Goal: Information Seeking & Learning: Learn about a topic

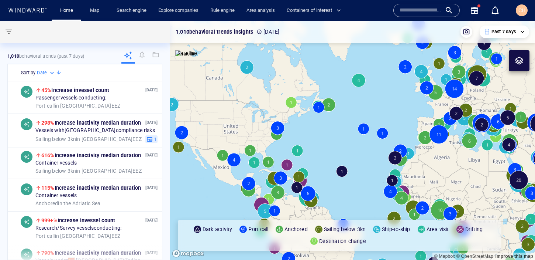
click at [418, 9] on input "text" at bounding box center [421, 10] width 42 height 11
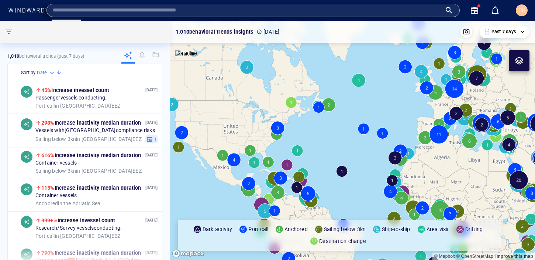
click at [518, 54] on div at bounding box center [519, 60] width 21 height 21
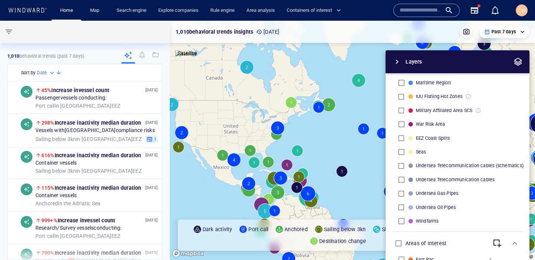
scroll to position [260, 0]
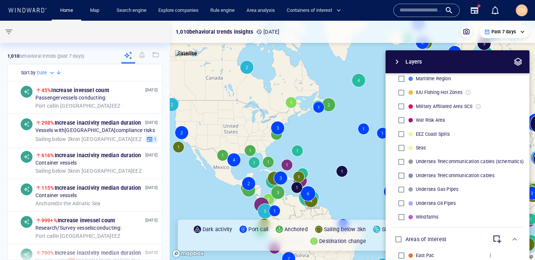
click at [411, 12] on input "text" at bounding box center [421, 10] width 42 height 11
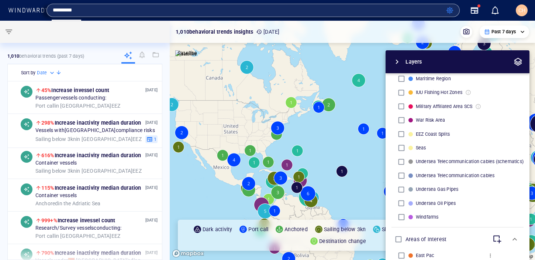
click at [60, 10] on input "*********" at bounding box center [248, 10] width 391 height 11
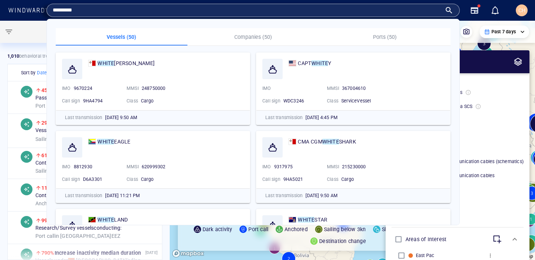
click at [54, 11] on input "*********" at bounding box center [247, 10] width 389 height 11
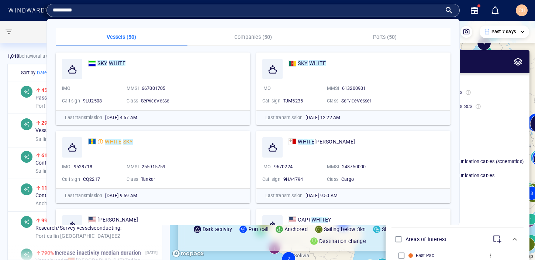
click at [109, 10] on input "*********" at bounding box center [247, 10] width 389 height 11
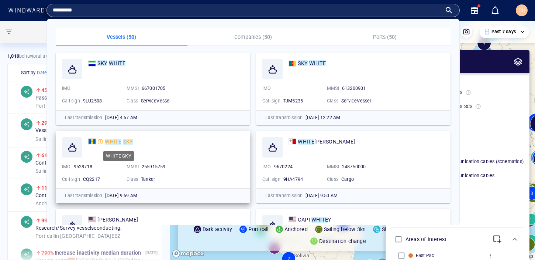
type input "*********"
click at [119, 141] on mark "WHITE" at bounding box center [113, 141] width 17 height 6
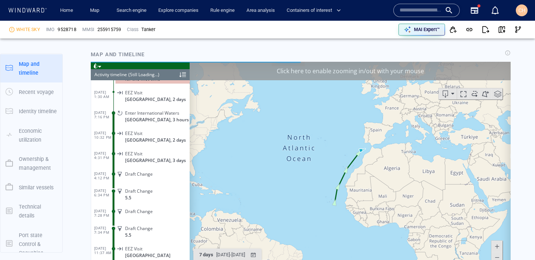
scroll to position [3949, 0]
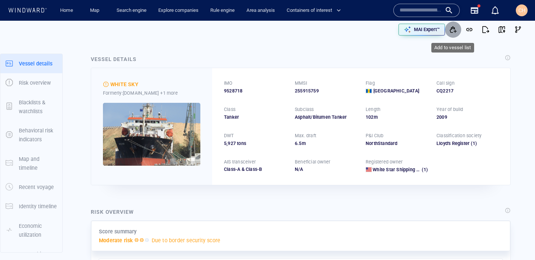
click at [453, 28] on span "button" at bounding box center [453, 29] width 7 height 7
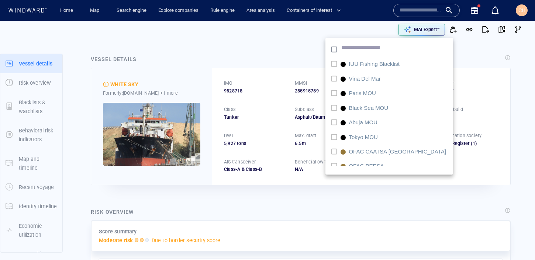
click at [372, 49] on input "text" at bounding box center [394, 47] width 105 height 11
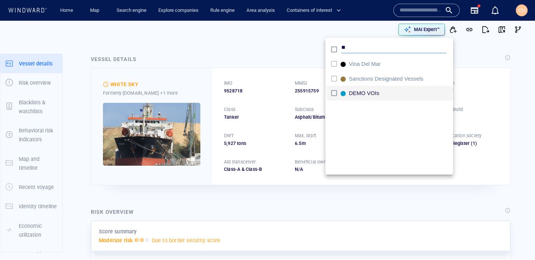
type input "**"
click at [371, 93] on div "DEMO VOIs" at bounding box center [366, 94] width 34 height 8
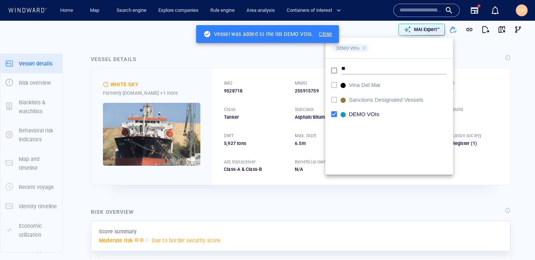
click at [323, 34] on div "Close" at bounding box center [325, 33] width 13 height 7
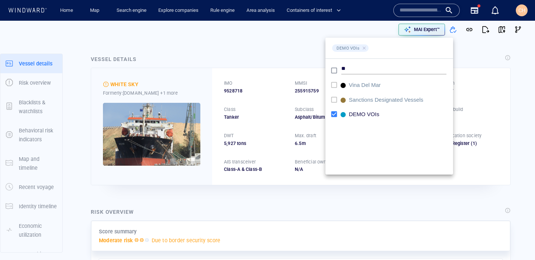
click at [248, 200] on div at bounding box center [267, 130] width 535 height 260
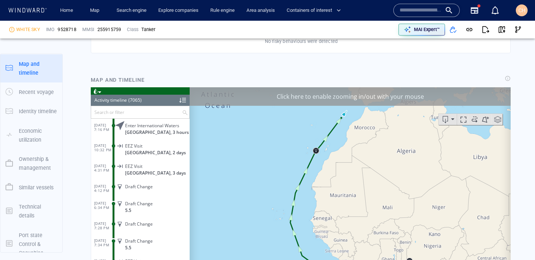
scroll to position [530, 0]
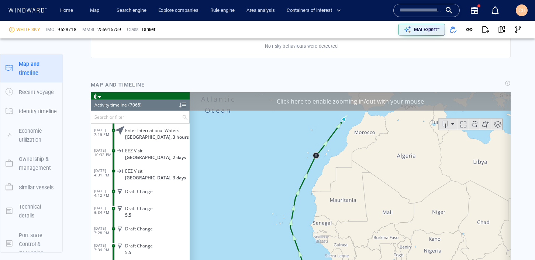
drag, startPoint x: 286, startPoint y: 155, endPoint x: 276, endPoint y: 118, distance: 38.2
click at [276, 118] on canvas "Map" at bounding box center [350, 206] width 321 height 229
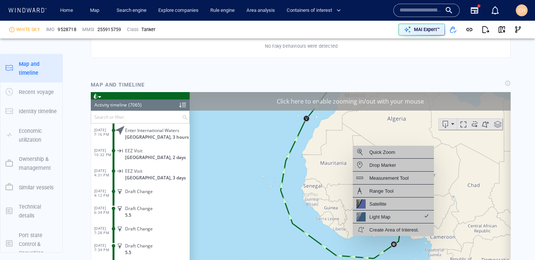
click at [445, 235] on canvas "Map" at bounding box center [350, 206] width 321 height 229
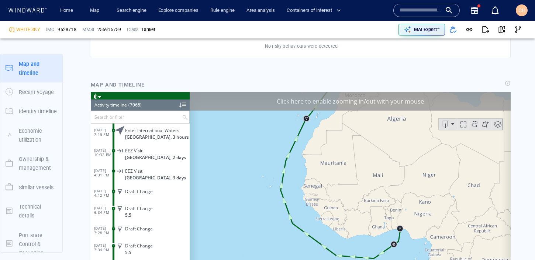
click at [406, 107] on div "Click here to enable zooming in/out with your mouse" at bounding box center [350, 101] width 321 height 18
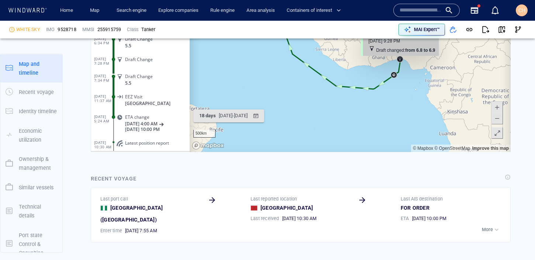
scroll to position [700, 0]
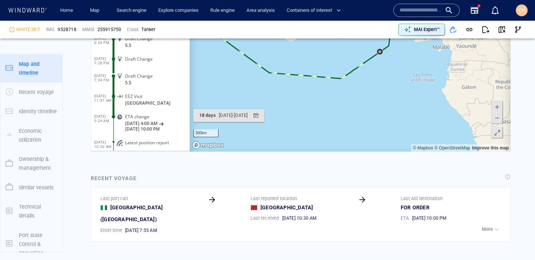
drag, startPoint x: 410, startPoint y: 100, endPoint x: 394, endPoint y: 154, distance: 56.6
click at [394, 151] on html "Loading vessel activities... Activity timeline (7065) (Still Loading...) Search…" at bounding box center [301, 36] width 420 height 229
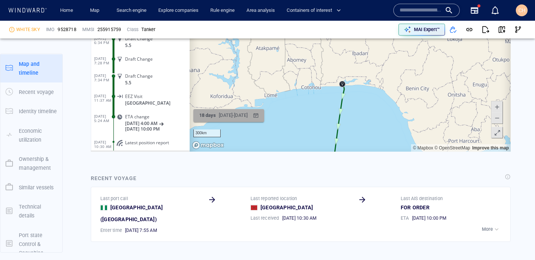
click at [249, 113] on div "8/1/2025 - 8/20/2025" at bounding box center [233, 115] width 32 height 11
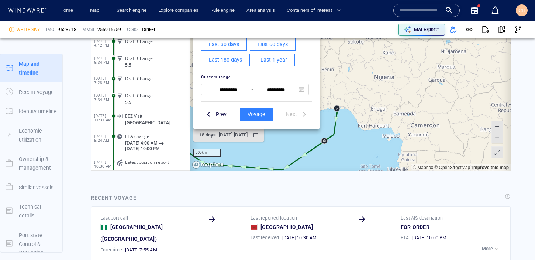
scroll to position [633, 0]
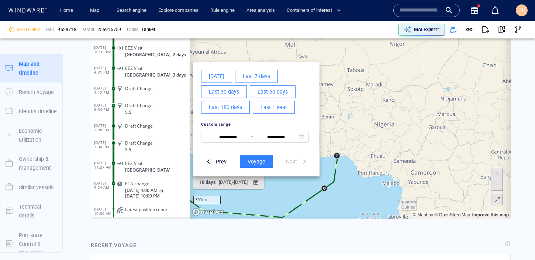
click at [271, 90] on span "Last 60 days" at bounding box center [273, 91] width 30 height 9
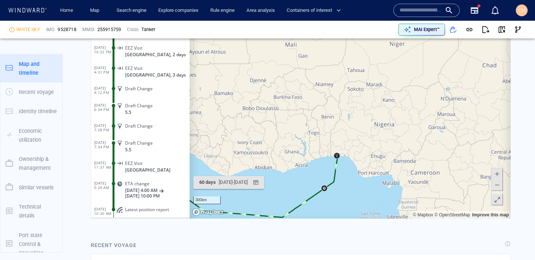
scroll to position [143296, 0]
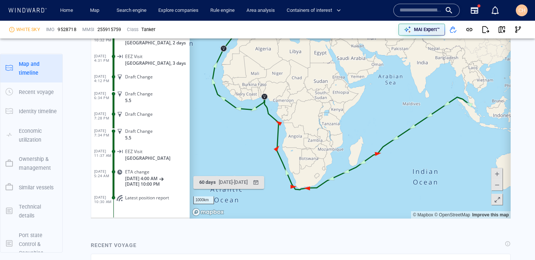
drag, startPoint x: 305, startPoint y: 100, endPoint x: 308, endPoint y: 171, distance: 71.0
click at [308, 171] on canvas "Map" at bounding box center [350, 103] width 321 height 229
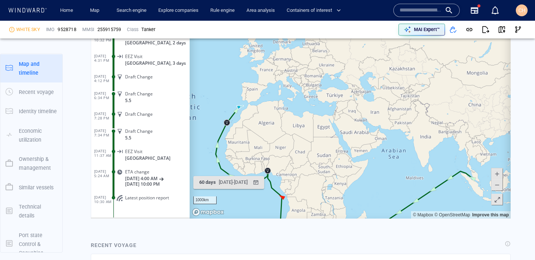
click at [416, 9] on input "text" at bounding box center [421, 10] width 42 height 11
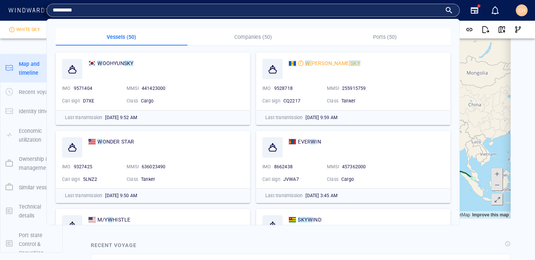
type input "*********"
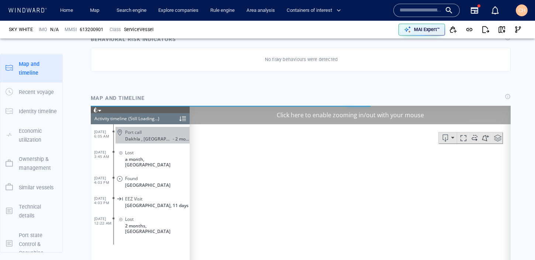
scroll to position [425, 0]
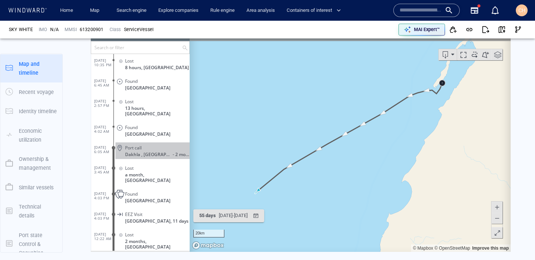
scroll to position [504, 0]
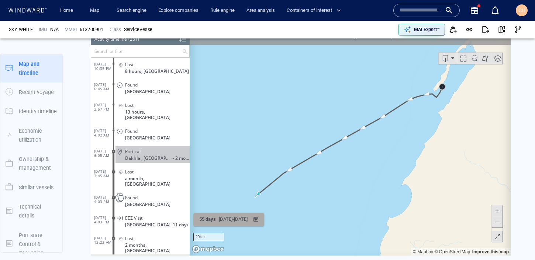
click at [247, 212] on div "55 days 4/12/2025 - 6/7/2025" at bounding box center [223, 219] width 54 height 14
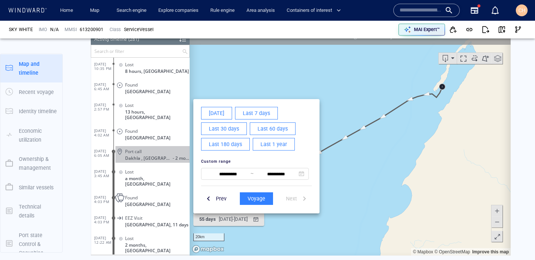
click at [271, 125] on span "Last 60 days" at bounding box center [273, 128] width 30 height 9
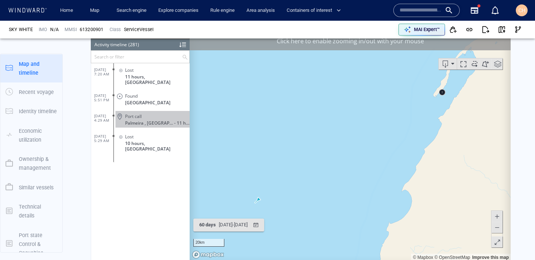
scroll to position [5197, 0]
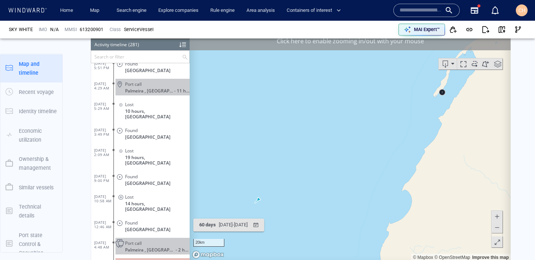
click at [186, 50] on label at bounding box center [185, 56] width 11 height 14
click at [182, 50] on input "text" at bounding box center [136, 56] width 91 height 12
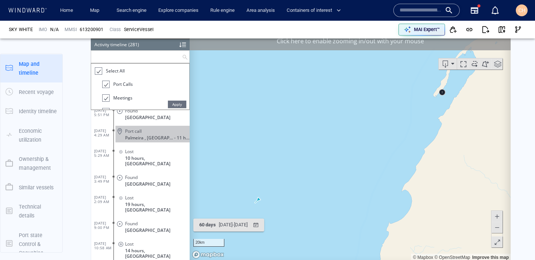
click at [184, 45] on div at bounding box center [182, 44] width 7 height 11
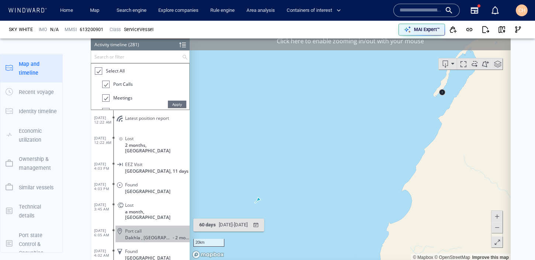
click at [170, 101] on span "Apply" at bounding box center [177, 103] width 18 height 7
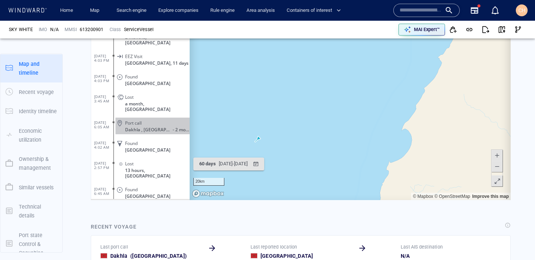
scroll to position [566, 0]
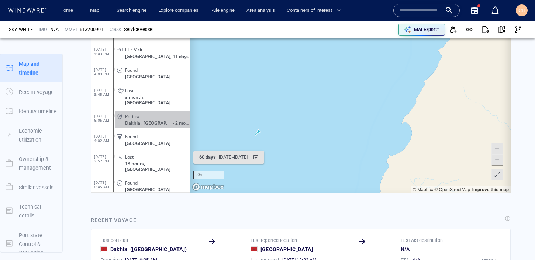
click at [498, 158] on span at bounding box center [497, 159] width 7 height 11
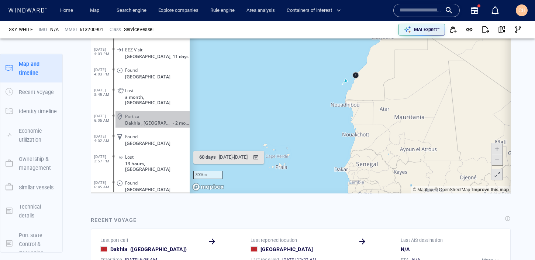
click at [498, 158] on span at bounding box center [497, 159] width 7 height 11
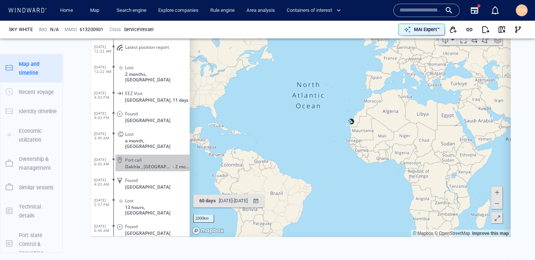
scroll to position [518, 0]
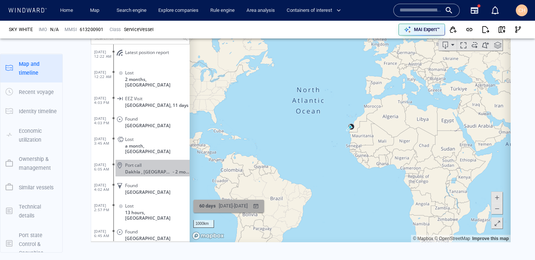
click at [249, 209] on div "6/21/2025 - 8/20/2025" at bounding box center [233, 205] width 32 height 11
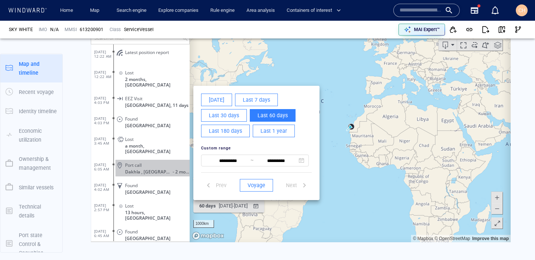
click at [234, 131] on span "Last 180 days" at bounding box center [225, 130] width 33 height 9
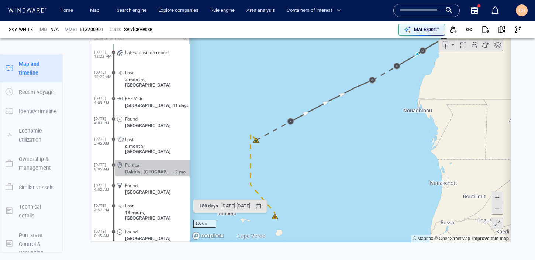
click at [499, 204] on span at bounding box center [497, 207] width 7 height 11
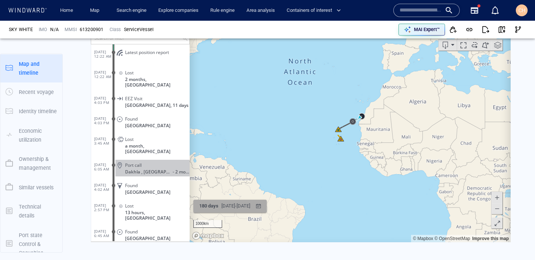
click at [252, 201] on div "2/21/2025 - 8/20/2025" at bounding box center [236, 205] width 32 height 11
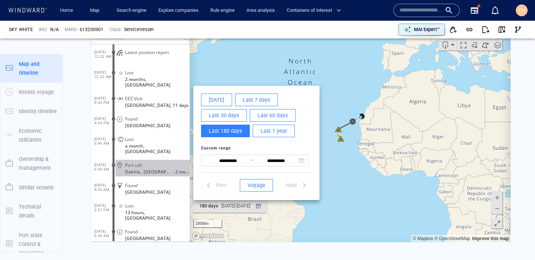
click at [268, 127] on span "Last 1 year" at bounding box center [274, 130] width 27 height 9
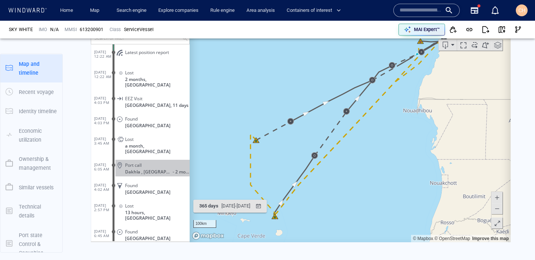
click at [498, 210] on span at bounding box center [497, 207] width 7 height 11
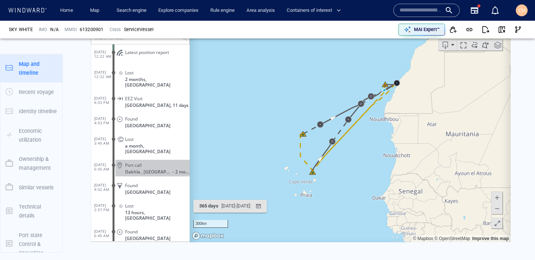
click at [498, 210] on span at bounding box center [497, 207] width 7 height 11
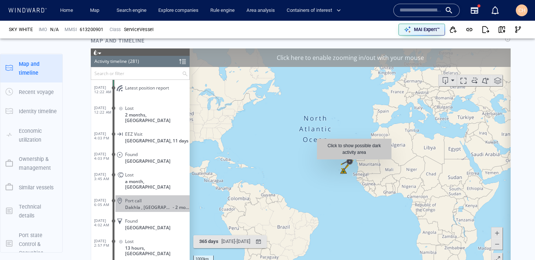
scroll to position [478, 0]
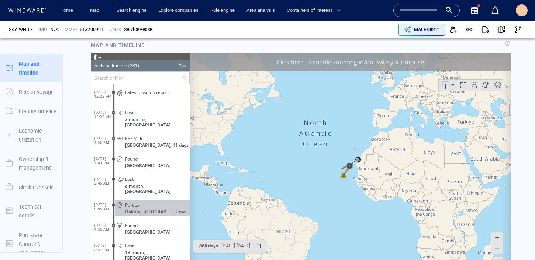
click at [360, 174] on canvas "Map" at bounding box center [350, 166] width 321 height 229
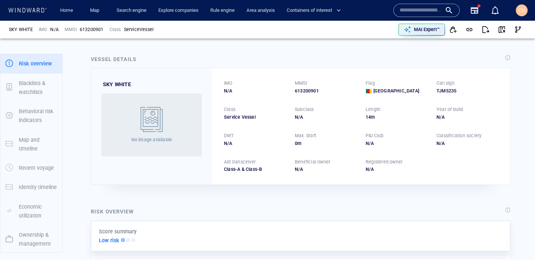
scroll to position [0, 0]
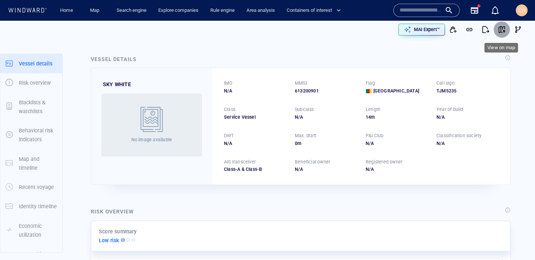
click at [502, 29] on span "button" at bounding box center [501, 29] width 7 height 7
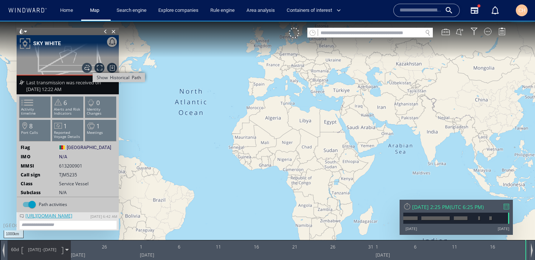
click at [87, 66] on span "Show Historical Path" at bounding box center [87, 68] width 10 height 10
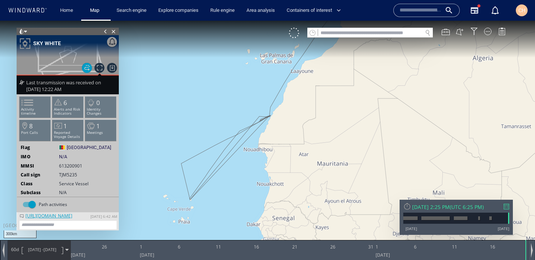
drag, startPoint x: 219, startPoint y: 173, endPoint x: 260, endPoint y: 143, distance: 50.5
click at [260, 143] on canvas "Map" at bounding box center [267, 137] width 535 height 232
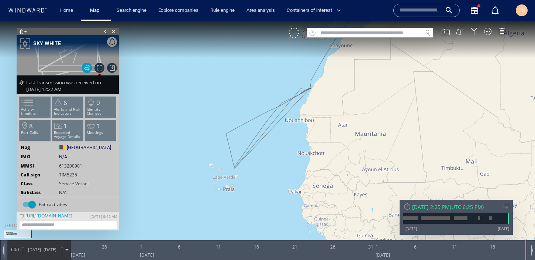
drag, startPoint x: 314, startPoint y: 99, endPoint x: 282, endPoint y: 156, distance: 65.5
click at [282, 156] on canvas "Map" at bounding box center [267, 137] width 535 height 232
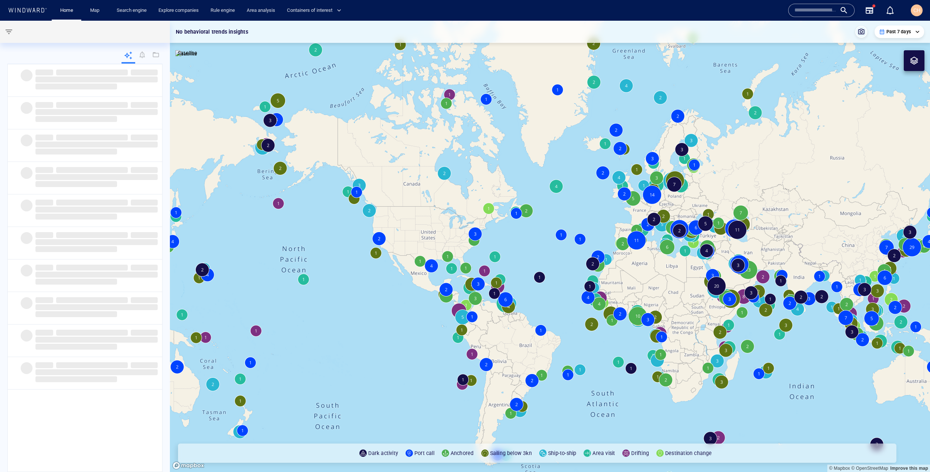
click at [804, 8] on input "text" at bounding box center [815, 10] width 42 height 11
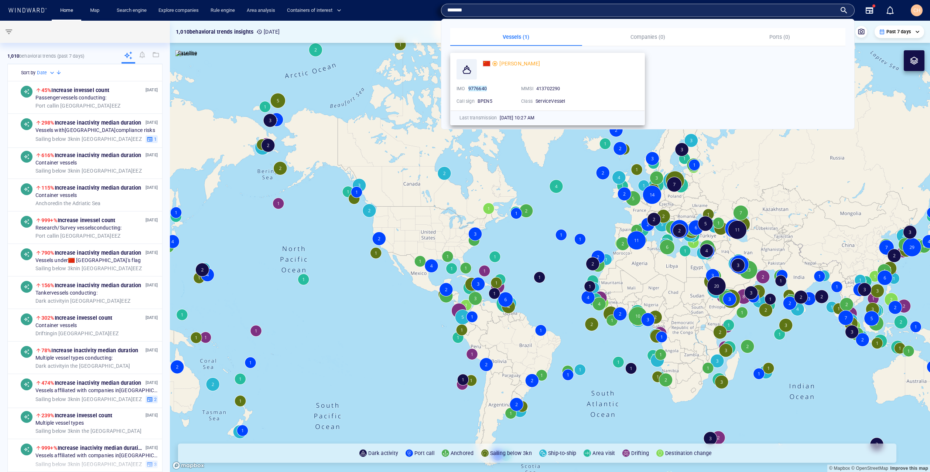
type input "*******"
click at [575, 69] on div "[PERSON_NAME]" at bounding box center [560, 64] width 159 height 12
click at [522, 67] on div "[PERSON_NAME]" at bounding box center [519, 63] width 41 height 9
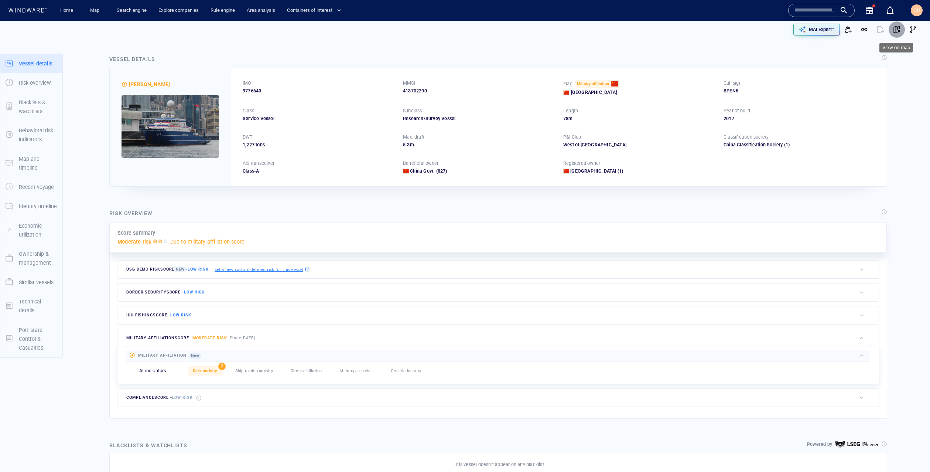
click at [897, 31] on span "button" at bounding box center [896, 29] width 7 height 7
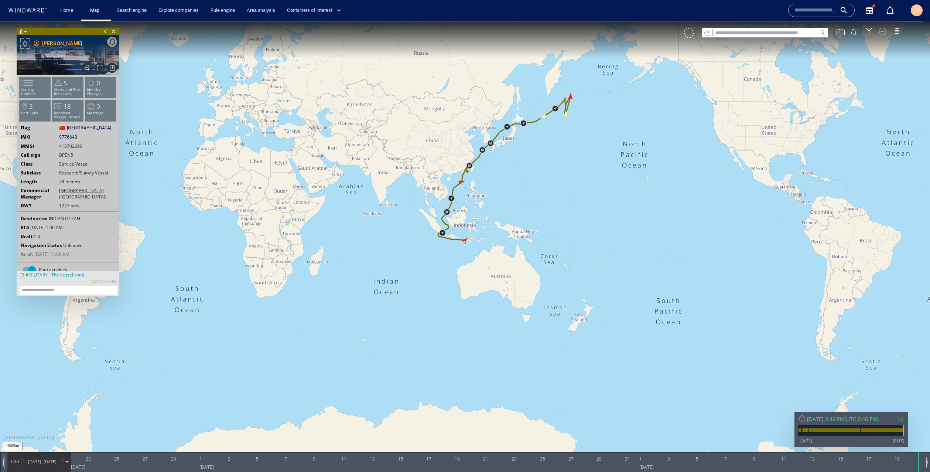
click at [886, 31] on div at bounding box center [882, 31] width 7 height 7
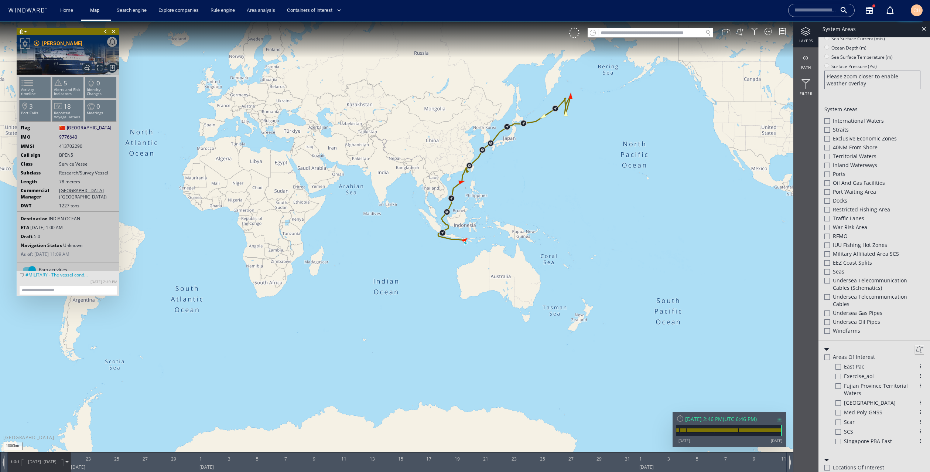
scroll to position [152, 0]
click at [829, 292] on div at bounding box center [827, 293] width 6 height 6
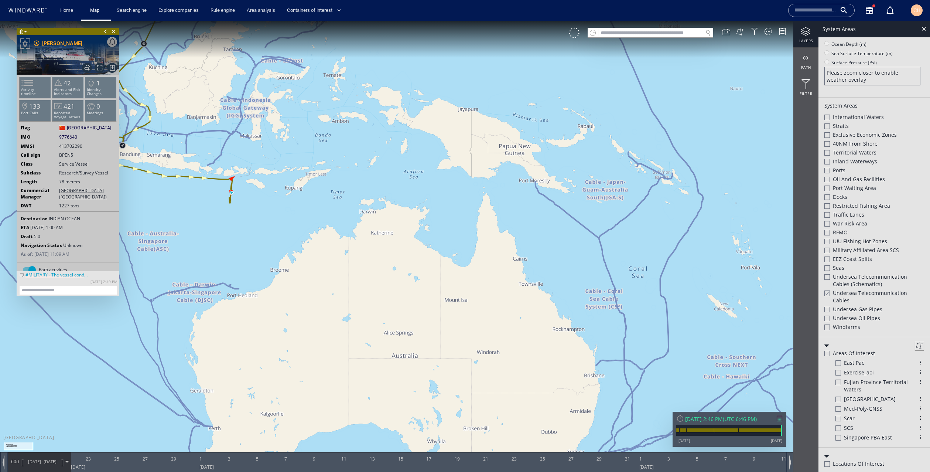
scroll to position [134, 0]
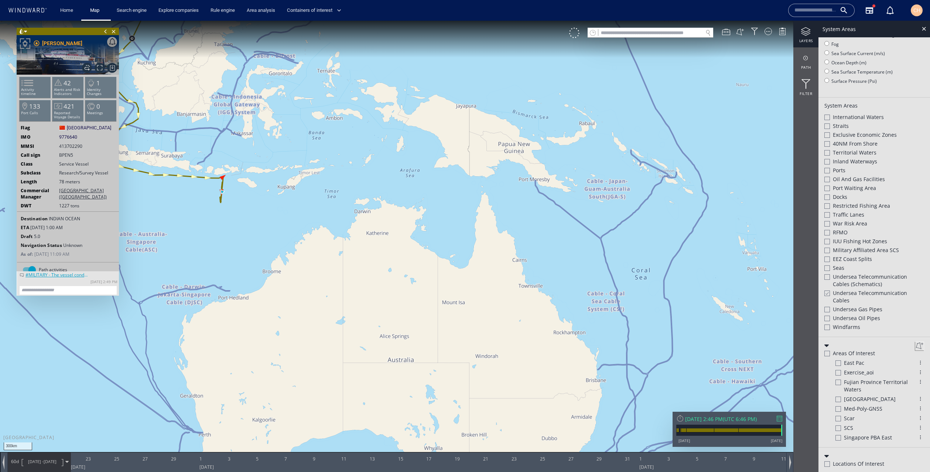
drag, startPoint x: 457, startPoint y: 169, endPoint x: 401, endPoint y: 308, distance: 149.9
click at [387, 338] on canvas "Map" at bounding box center [465, 242] width 930 height 443
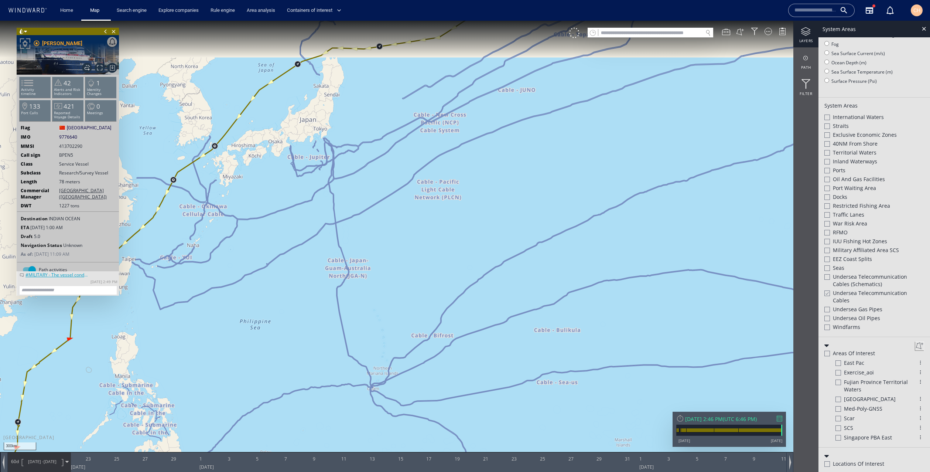
drag, startPoint x: 460, startPoint y: 106, endPoint x: 453, endPoint y: 274, distance: 168.5
click at [453, 274] on canvas "Map" at bounding box center [465, 242] width 930 height 443
drag, startPoint x: 404, startPoint y: 160, endPoint x: 314, endPoint y: 261, distance: 135.0
click at [288, 278] on canvas "Map" at bounding box center [465, 242] width 930 height 443
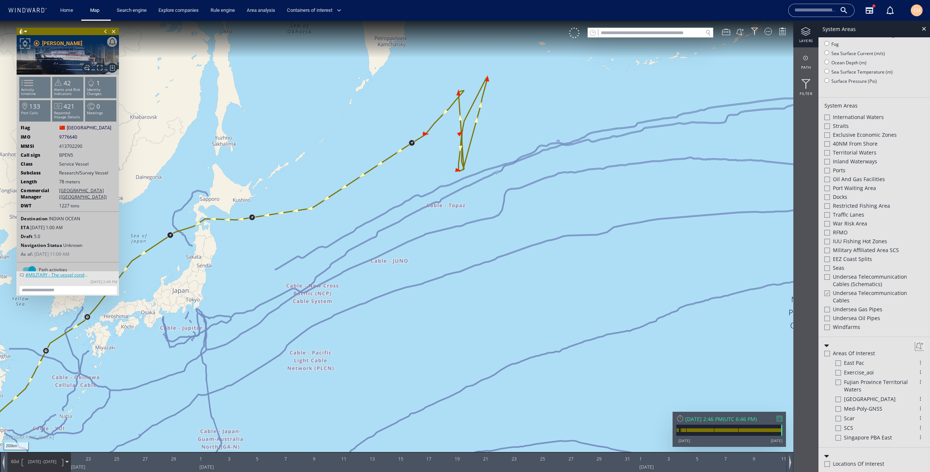
drag, startPoint x: 461, startPoint y: 171, endPoint x: 418, endPoint y: 182, distance: 44.2
click at [418, 182] on canvas "Map" at bounding box center [465, 242] width 930 height 443
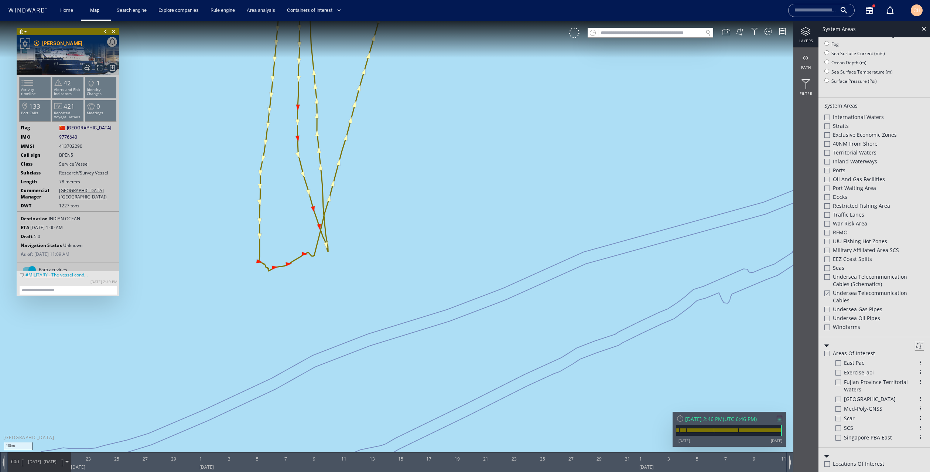
scroll to position [123, 0]
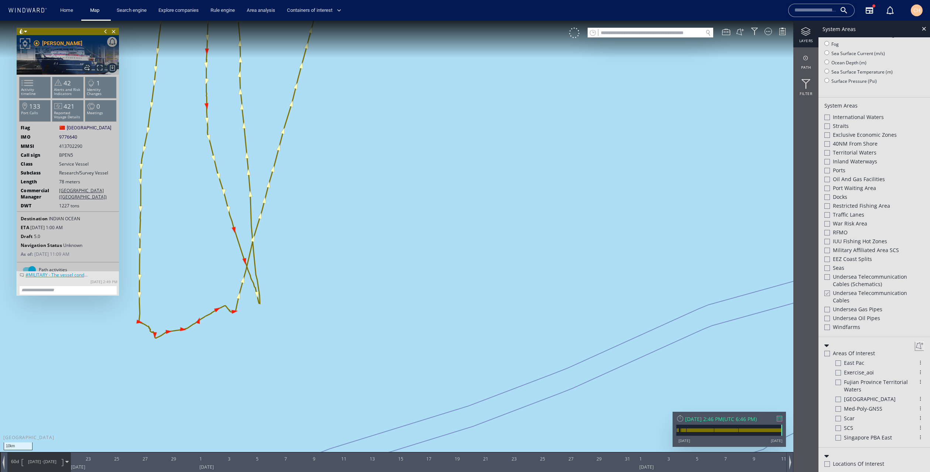
click at [37, 462] on span "[DATE] -" at bounding box center [36, 461] width 16 height 6
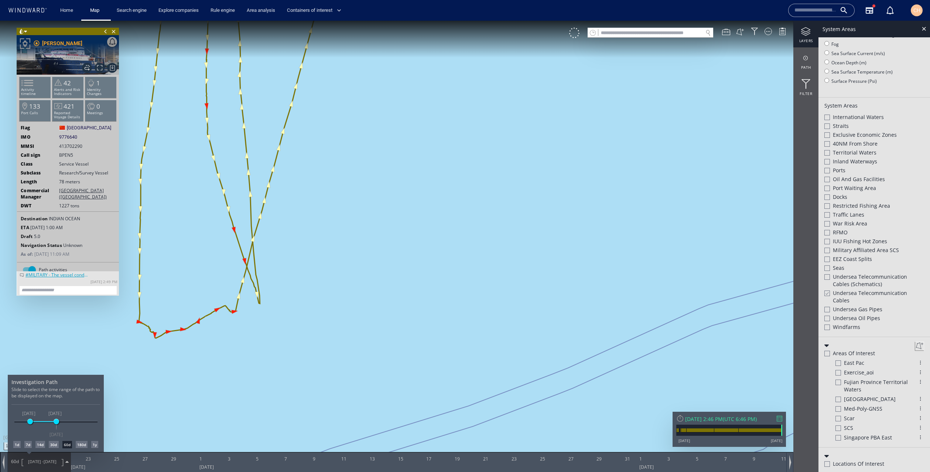
click at [48, 462] on div at bounding box center [465, 246] width 930 height 451
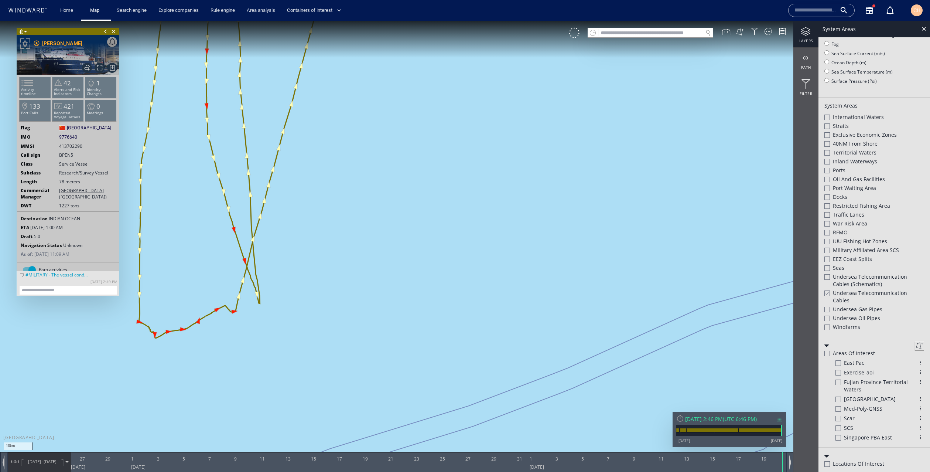
drag, startPoint x: 728, startPoint y: 465, endPoint x: 615, endPoint y: 467, distance: 113.4
click at [55, 460] on span "[DATE]" at bounding box center [50, 461] width 13 height 6
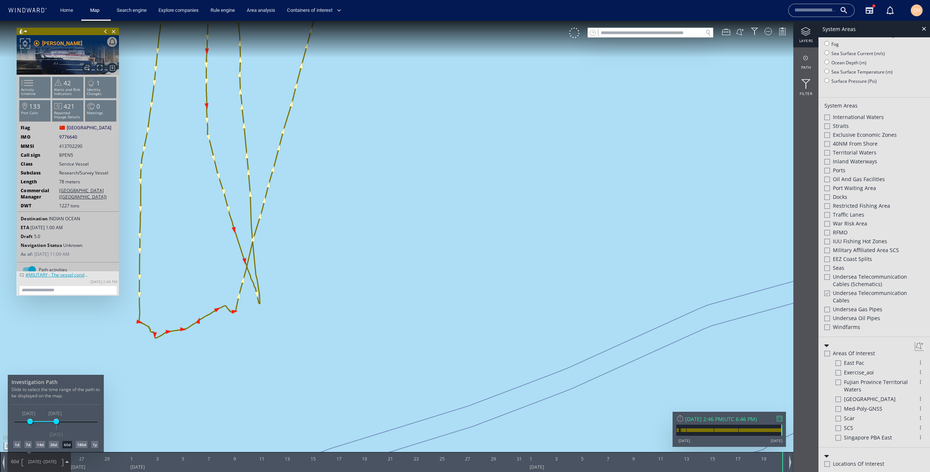
drag, startPoint x: 138, startPoint y: 466, endPoint x: 232, endPoint y: 463, distance: 93.8
click at [228, 463] on div at bounding box center [465, 246] width 930 height 451
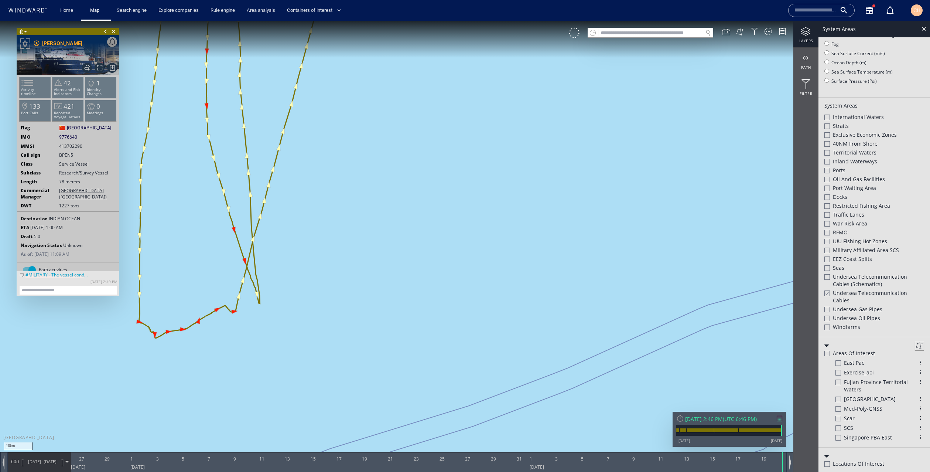
click at [239, 463] on div at bounding box center [428, 462] width 715 height 20
drag, startPoint x: 229, startPoint y: 460, endPoint x: 175, endPoint y: 458, distance: 53.6
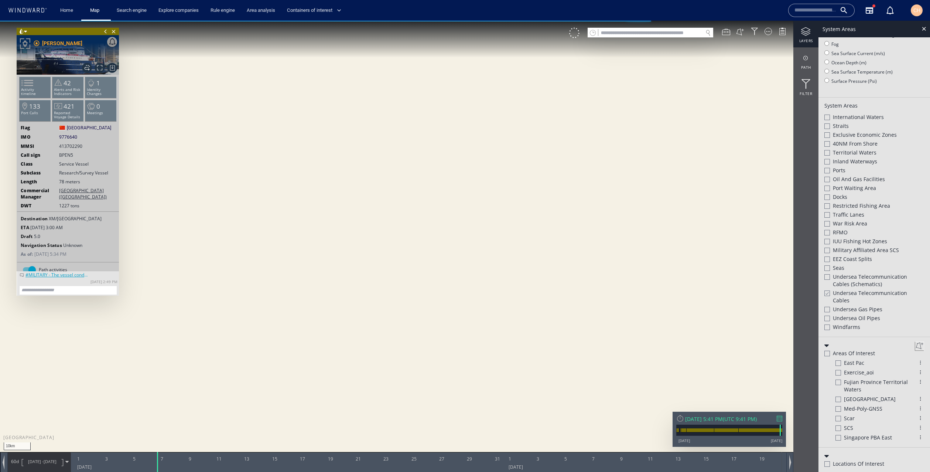
drag, startPoint x: 782, startPoint y: 459, endPoint x: 158, endPoint y: 429, distance: 625.1
click at [158, 21] on div "10km © Mapbox © OpenStreetMap Improve this map 0 0 [DATE] 1 3 5 7 9 11 13 15 [D…" at bounding box center [465, 21] width 930 height 0
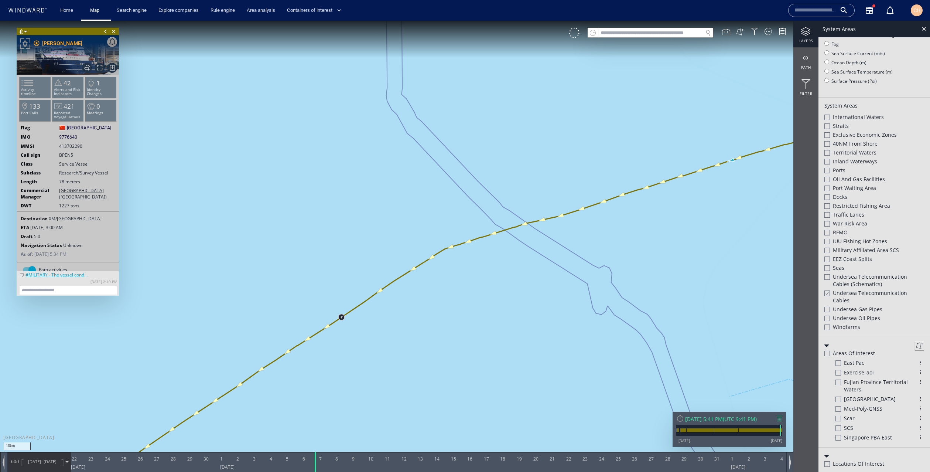
drag, startPoint x: 230, startPoint y: 466, endPoint x: 428, endPoint y: 466, distance: 197.5
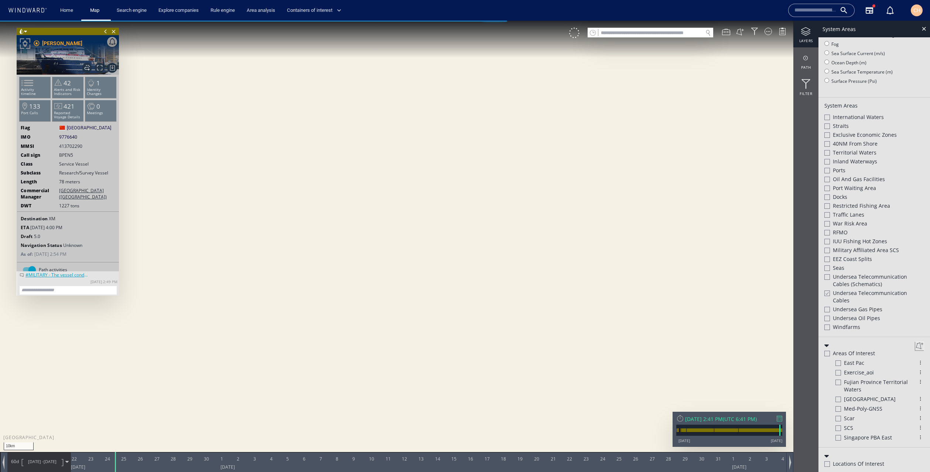
drag, startPoint x: 314, startPoint y: 460, endPoint x: 173, endPoint y: 453, distance: 141.6
click at [114, 21] on div "10km © Mapbox © OpenStreetMap Improve this map 0 0 [DATE] 22 23 24 25 26 27 28 …" at bounding box center [465, 21] width 930 height 0
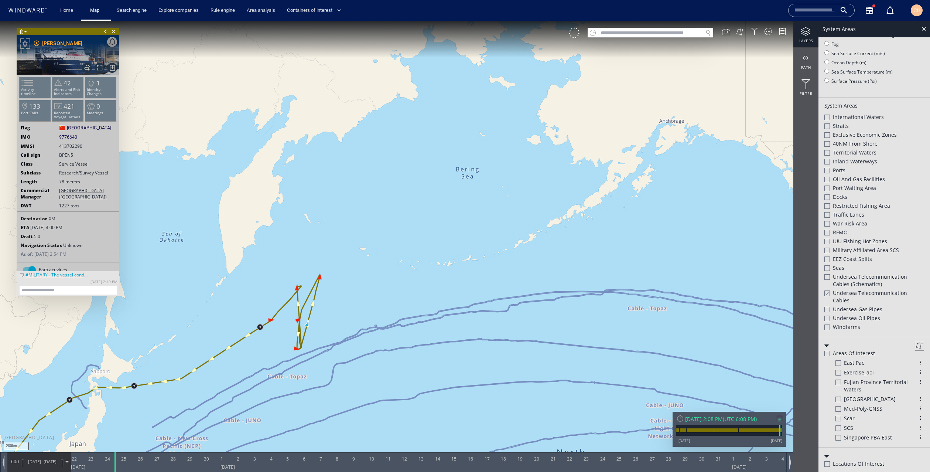
scroll to position [134, 0]
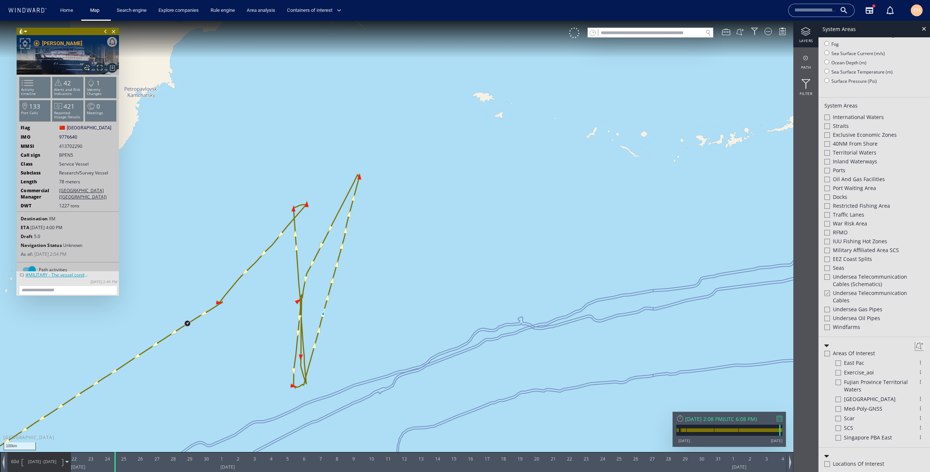
drag, startPoint x: 324, startPoint y: 353, endPoint x: 368, endPoint y: 292, distance: 75.6
click at [368, 292] on canvas "Map" at bounding box center [465, 242] width 930 height 443
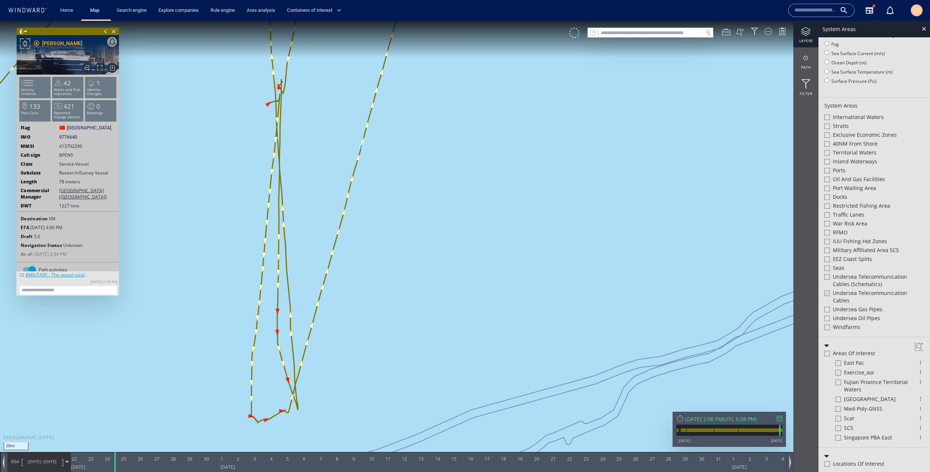
drag, startPoint x: 333, startPoint y: 354, endPoint x: 415, endPoint y: 224, distance: 153.3
click at [415, 224] on canvas "Map" at bounding box center [465, 242] width 930 height 443
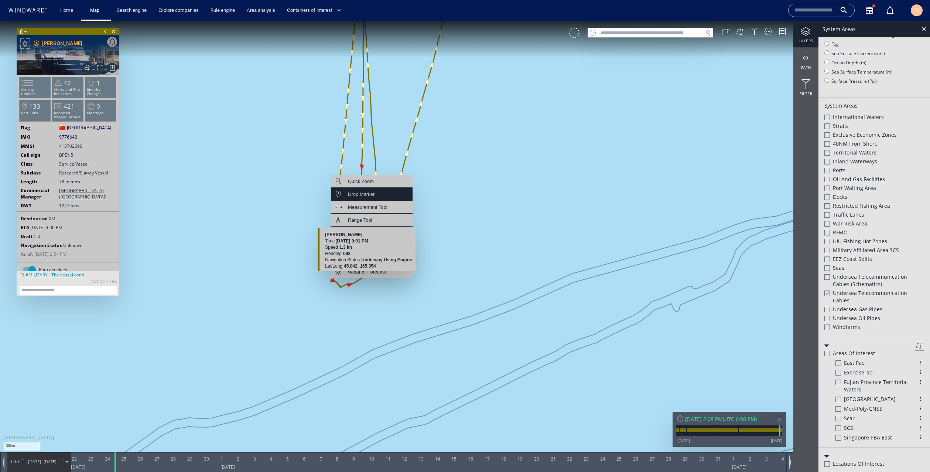
click at [360, 197] on div "Drop Marker" at bounding box center [361, 193] width 27 height 9
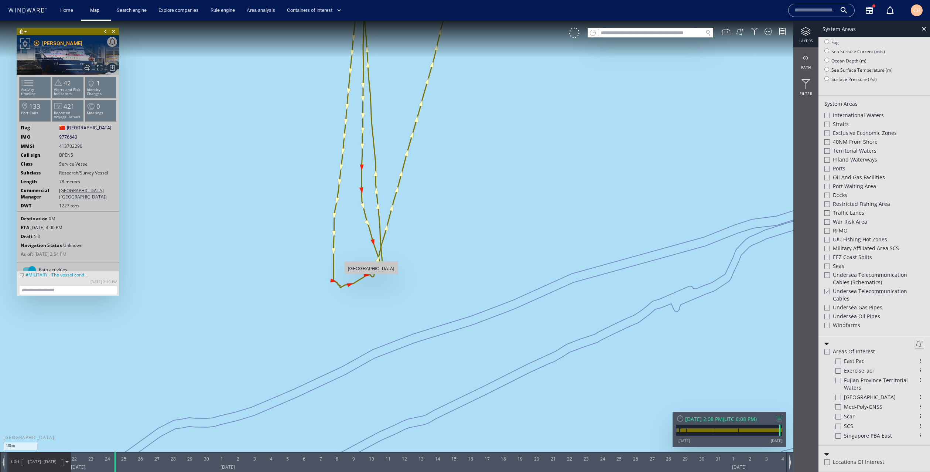
scroll to position [123, 0]
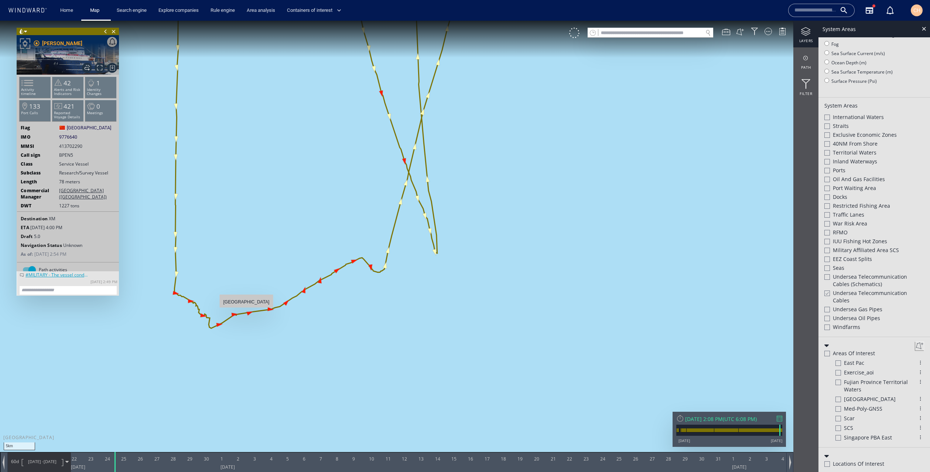
click at [246, 311] on canvas "Map" at bounding box center [465, 242] width 930 height 443
click at [246, 313] on canvas "Map" at bounding box center [465, 242] width 930 height 443
click at [289, 236] on canvas "Map" at bounding box center [465, 242] width 930 height 443
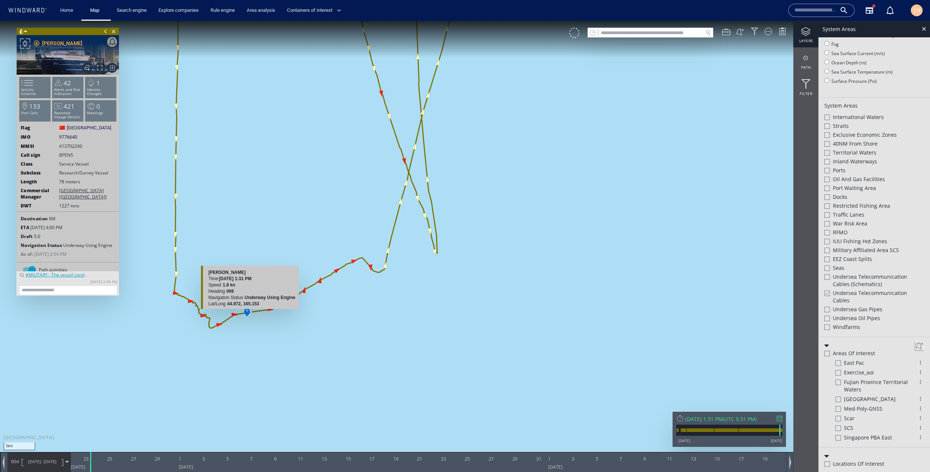
click at [247, 311] on canvas "Map" at bounding box center [465, 242] width 930 height 443
click at [275, 299] on b "44.977, 165.195" at bounding box center [279, 300] width 32 height 5
click at [274, 299] on div at bounding box center [275, 299] width 6 height 7
click at [237, 299] on div "DD" at bounding box center [231, 299] width 17 height 7
click at [275, 299] on div at bounding box center [275, 299] width 6 height 7
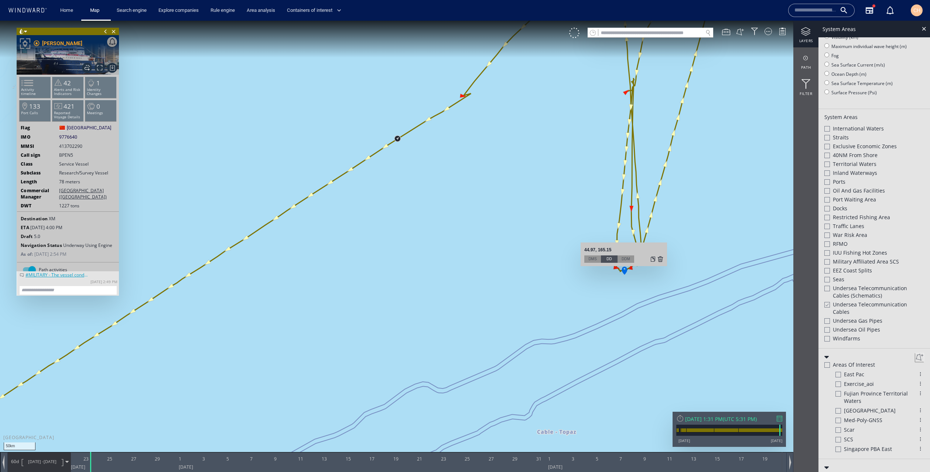
scroll to position [134, 0]
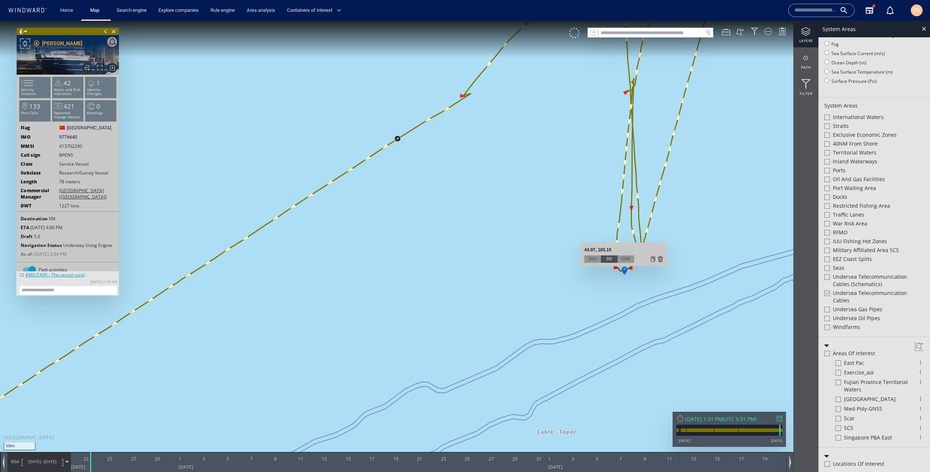
click at [668, 297] on canvas "Map" at bounding box center [465, 242] width 930 height 443
click at [668, 296] on canvas "Map" at bounding box center [465, 242] width 930 height 443
click at [668, 293] on canvas "Map" at bounding box center [465, 242] width 930 height 443
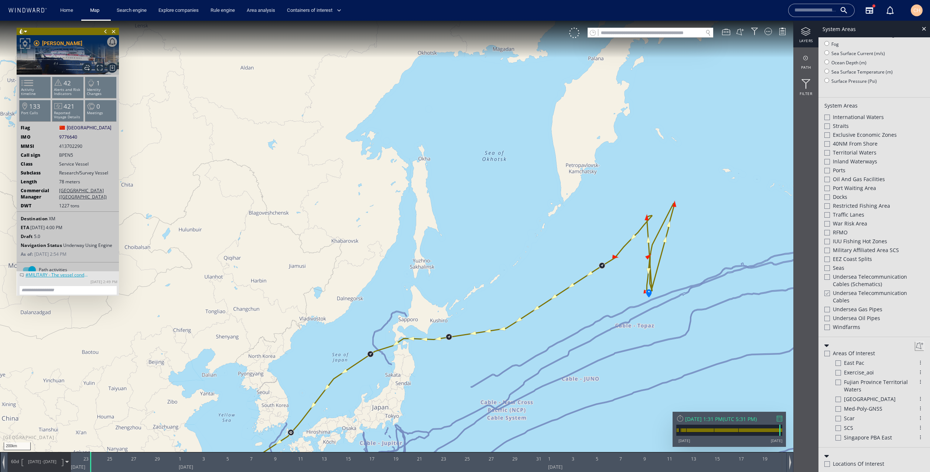
drag, startPoint x: 693, startPoint y: 302, endPoint x: 559, endPoint y: 293, distance: 133.6
click at [559, 293] on canvas "Map" at bounding box center [465, 242] width 930 height 443
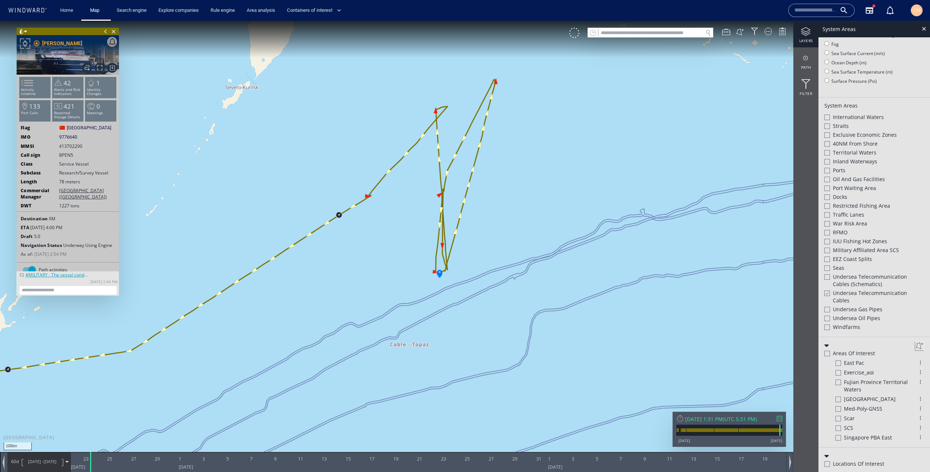
click at [486, 275] on canvas "Map" at bounding box center [465, 242] width 930 height 443
click at [45, 462] on span "[DATE]" at bounding box center [50, 461] width 13 height 6
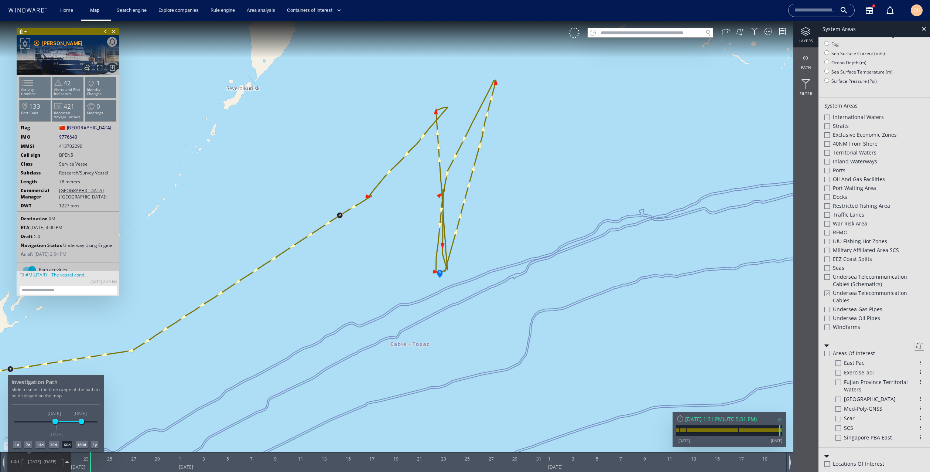
click at [83, 446] on div "180d" at bounding box center [82, 443] width 12 height 7
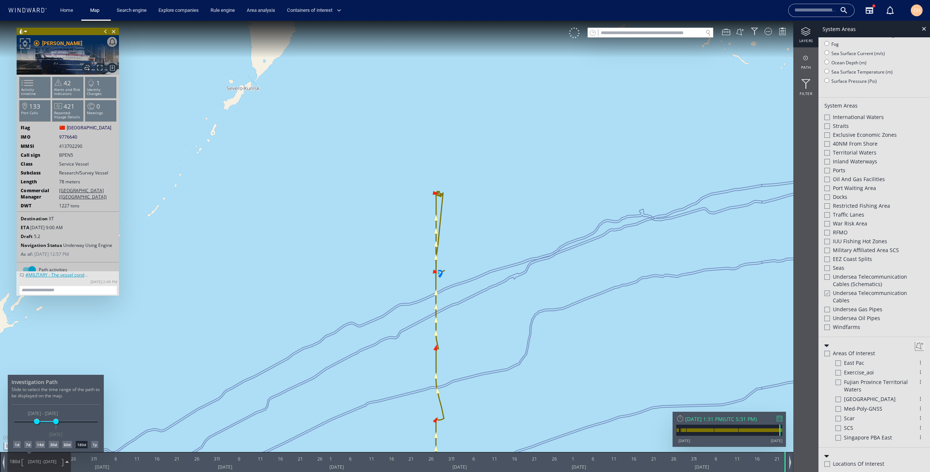
drag, startPoint x: 384, startPoint y: 273, endPoint x: 339, endPoint y: 257, distance: 47.8
click at [339, 257] on div at bounding box center [465, 246] width 930 height 451
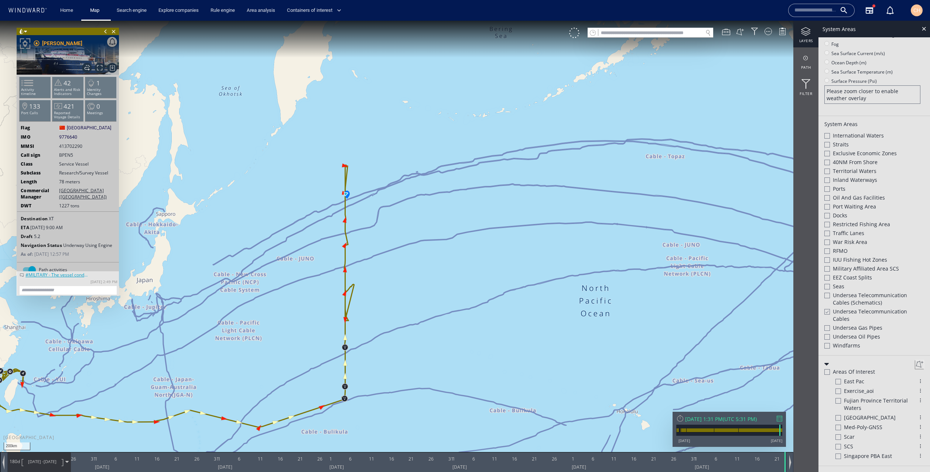
drag, startPoint x: 366, startPoint y: 415, endPoint x: 383, endPoint y: 369, distance: 49.1
click at [383, 369] on canvas "Map" at bounding box center [465, 242] width 930 height 443
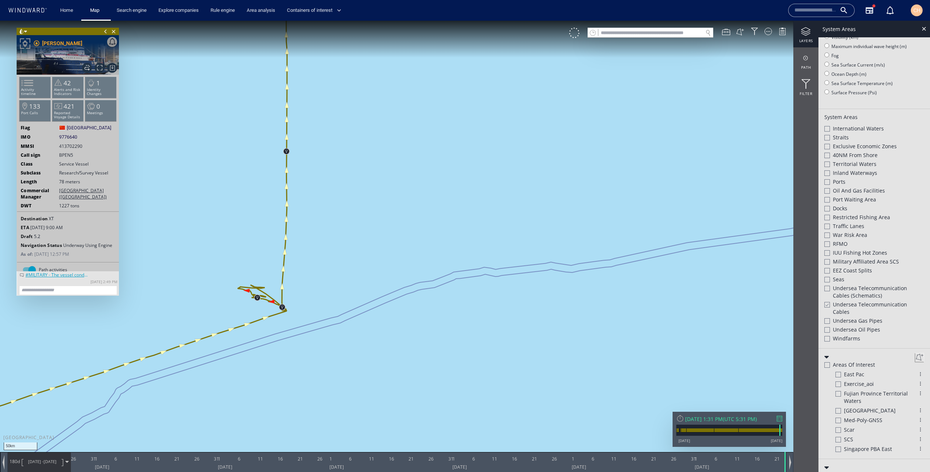
scroll to position [134, 0]
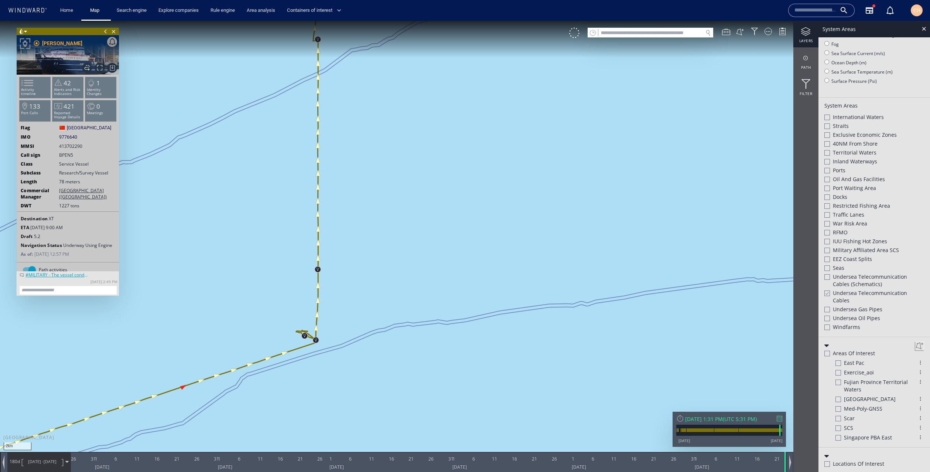
scroll to position [123, 0]
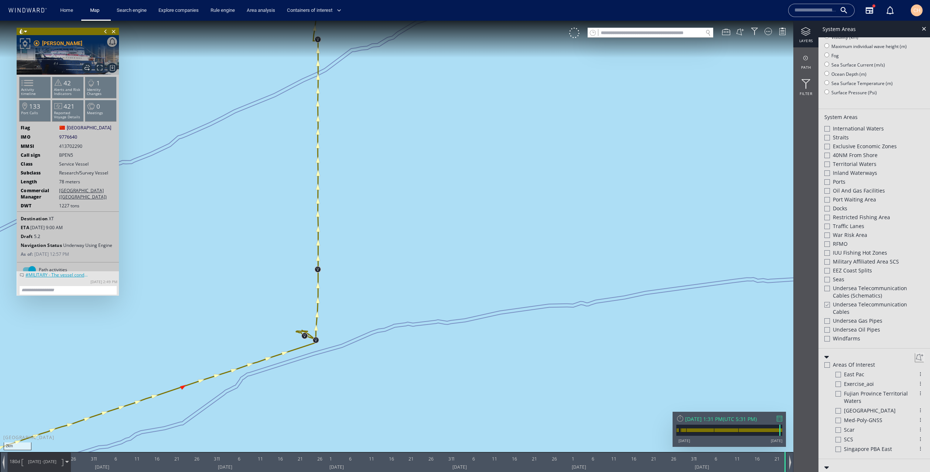
click at [314, 313] on canvas "Map" at bounding box center [465, 242] width 930 height 443
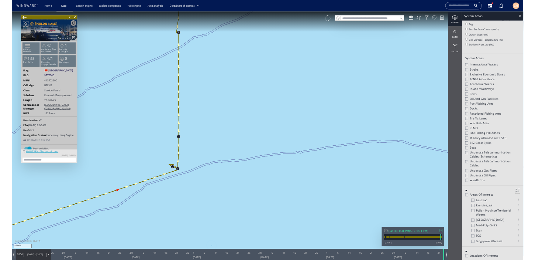
scroll to position [134, 0]
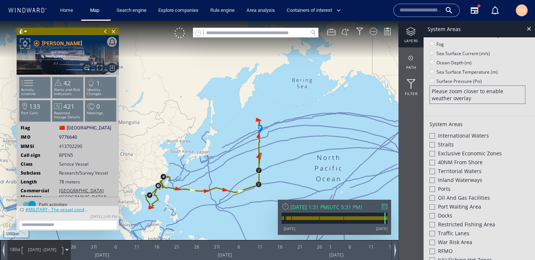
click at [47, 248] on span "[DATE]" at bounding box center [50, 249] width 13 height 6
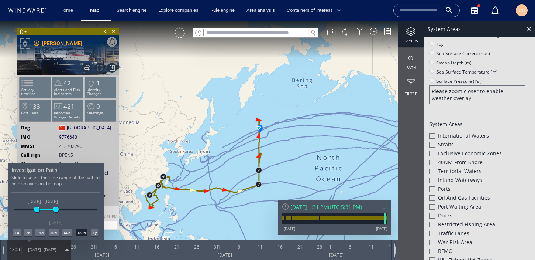
click at [93, 234] on div "1y" at bounding box center [94, 232] width 7 height 7
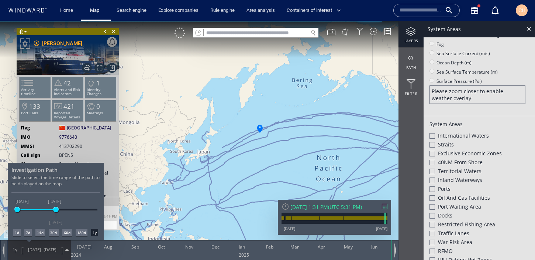
click at [179, 101] on div at bounding box center [267, 140] width 535 height 239
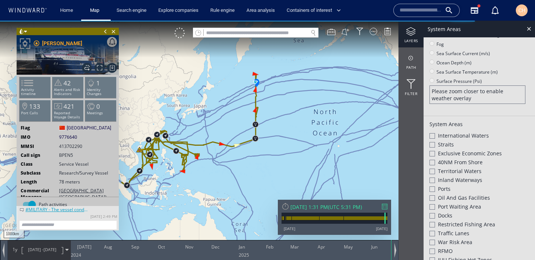
drag, startPoint x: 192, startPoint y: 106, endPoint x: 195, endPoint y: 94, distance: 12.5
click at [192, 93] on canvas "Map" at bounding box center [267, 137] width 535 height 232
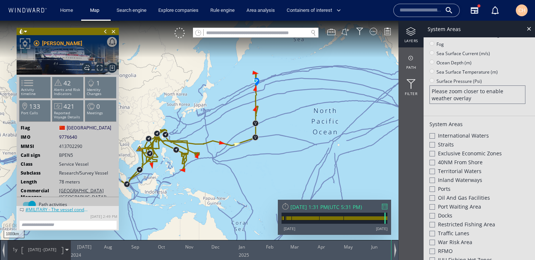
drag, startPoint x: 171, startPoint y: 189, endPoint x: 217, endPoint y: 169, distance: 50.5
click at [217, 169] on canvas "Map" at bounding box center [267, 137] width 535 height 232
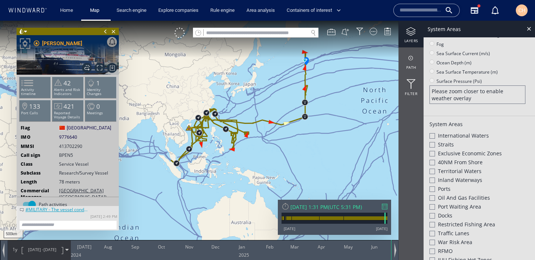
click at [361, 107] on canvas "Map" at bounding box center [267, 137] width 535 height 232
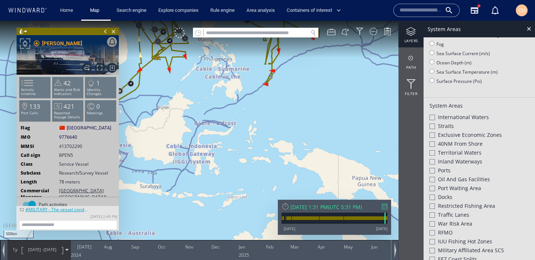
drag, startPoint x: 192, startPoint y: 124, endPoint x: 253, endPoint y: 127, distance: 60.6
click at [253, 127] on canvas "Map" at bounding box center [267, 137] width 535 height 232
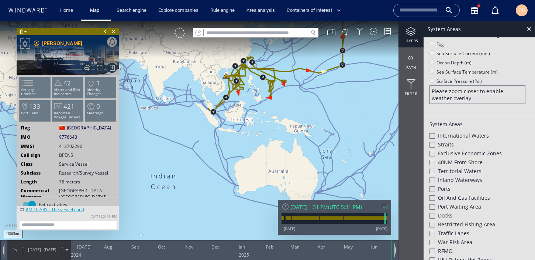
drag, startPoint x: 298, startPoint y: 95, endPoint x: 276, endPoint y: 118, distance: 31.6
click at [276, 118] on canvas "Map" at bounding box center [267, 137] width 535 height 232
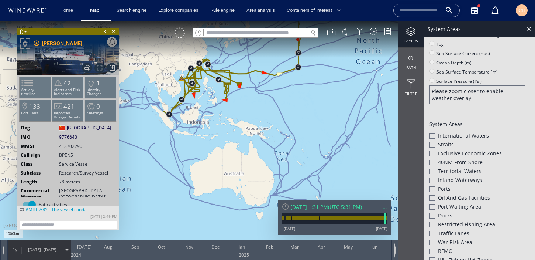
drag, startPoint x: 314, startPoint y: 163, endPoint x: 299, endPoint y: 155, distance: 17.2
click at [296, 155] on canvas "Map" at bounding box center [267, 137] width 535 height 232
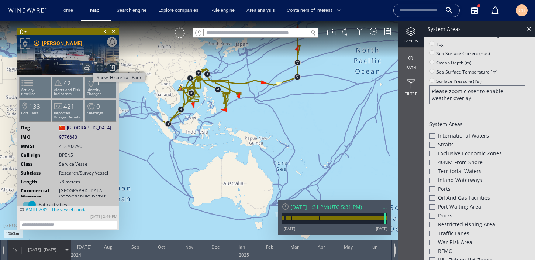
click at [88, 70] on span "Show Historical Path" at bounding box center [87, 68] width 10 height 10
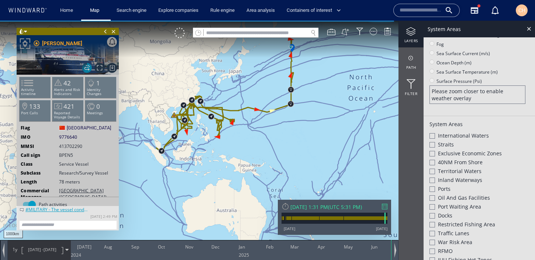
drag, startPoint x: 217, startPoint y: 147, endPoint x: 212, endPoint y: 169, distance: 23.0
click at [213, 170] on canvas "Map" at bounding box center [267, 137] width 535 height 232
click at [277, 133] on canvas "Map" at bounding box center [267, 137] width 535 height 232
